Goal: Task Accomplishment & Management: Manage account settings

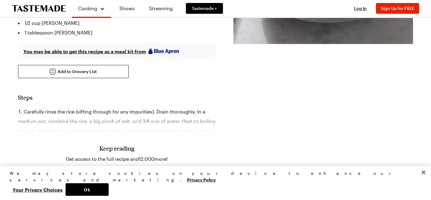
scroll to position [268, 0]
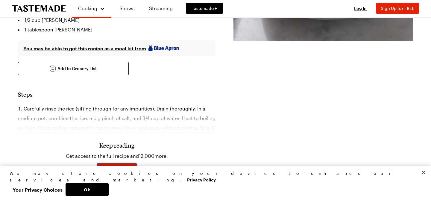
click at [121, 167] on span "Sign Up for Free" at bounding box center [117, 170] width 33 height 6
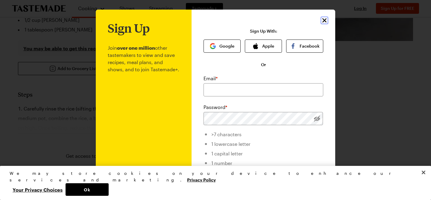
click at [325, 18] on icon "Close" at bounding box center [324, 20] width 7 height 7
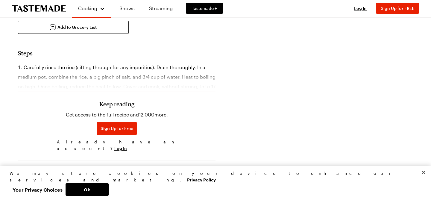
scroll to position [310, 0]
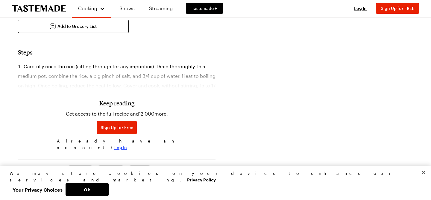
click at [127, 145] on span "Log In" at bounding box center [120, 148] width 13 height 6
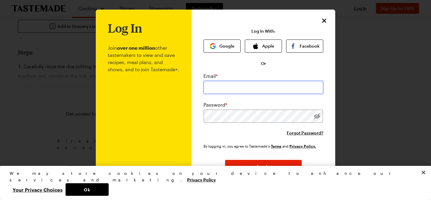
click at [226, 87] on input "email" at bounding box center [264, 87] width 120 height 13
type input "lauren.kress@live.com"
click at [265, 46] on button "Apple" at bounding box center [263, 46] width 37 height 13
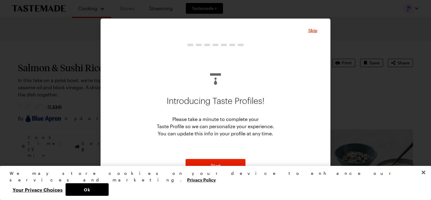
type textarea "x"
